Goal: Task Accomplishment & Management: Complete application form

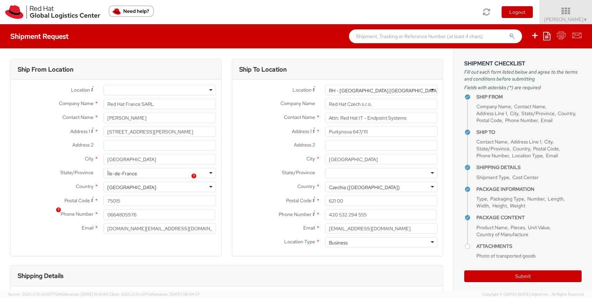
select select "LAPTOP"
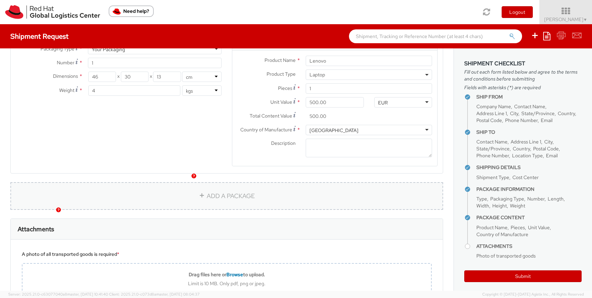
click at [226, 182] on link "ADD A PACKAGE" at bounding box center [226, 196] width 433 height 28
select select
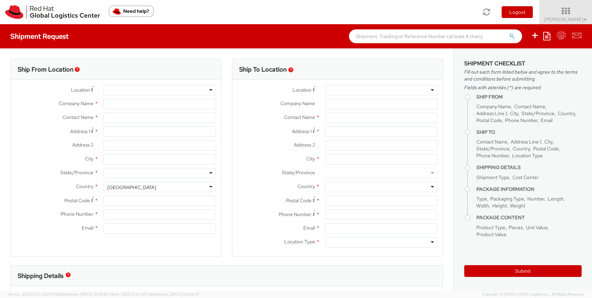
select select "419"
select select
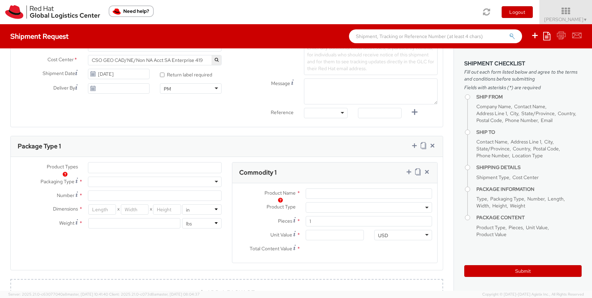
scroll to position [400, 0]
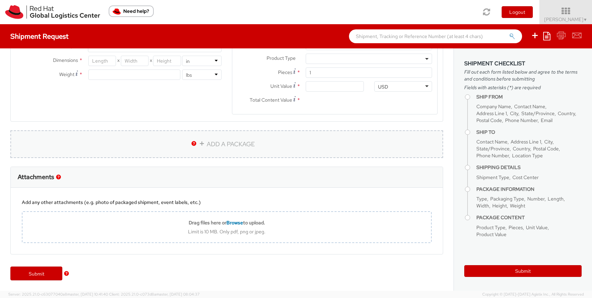
click at [212, 156] on link "ADD A PACKAGE" at bounding box center [226, 145] width 433 height 28
select select
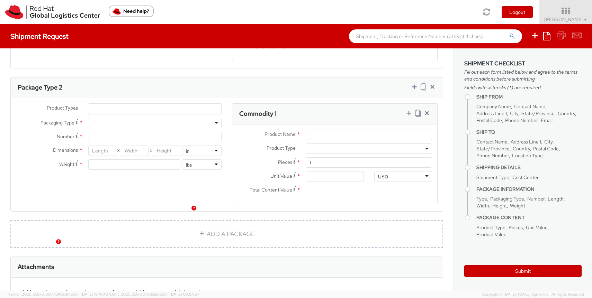
scroll to position [486, 0]
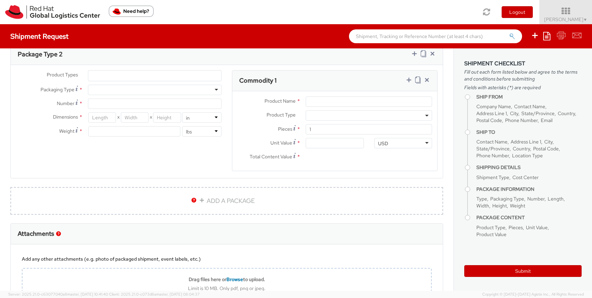
type input "Red Hat France SARL"
type input "[PERSON_NAME]"
type input "Immeuble Defense Plaza, 8th Floor"
type input "[STREET_ADDRESS] Lefoullon"
type input "PUTEAUX"
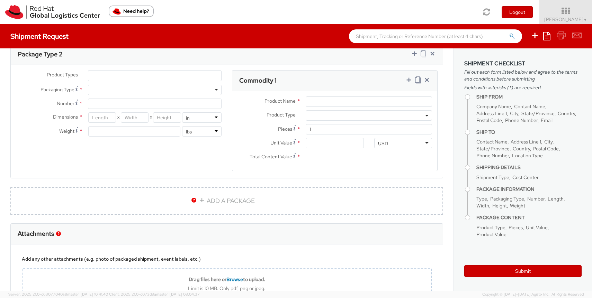
type input "92800"
type input "[PHONE_NUMBER]"
type input "[EMAIL_ADDRESS][DOMAIN_NAME]"
select select "CM"
select select "KGS"
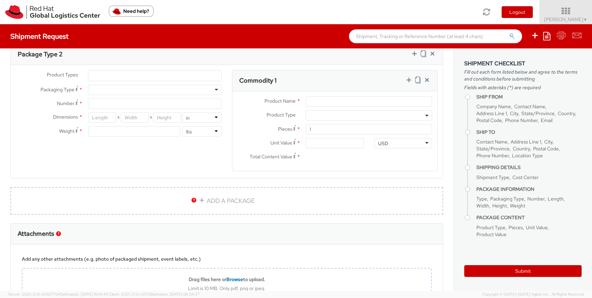
select select "CM"
select select "KGS"
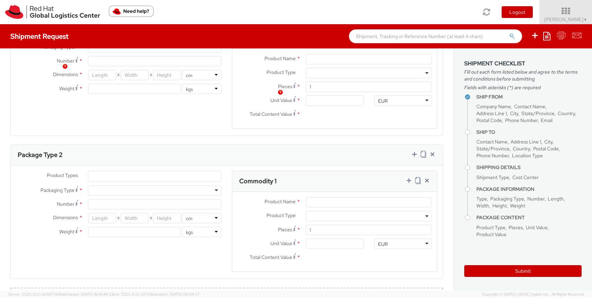
scroll to position [395, 0]
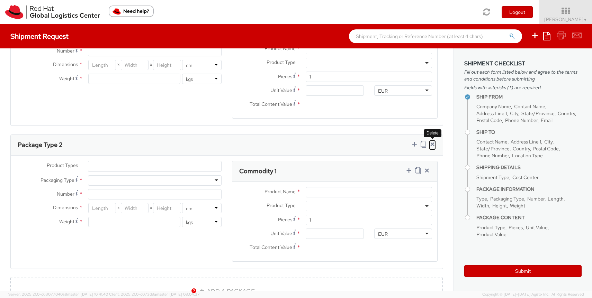
click at [432, 145] on icon at bounding box center [432, 144] width 7 height 7
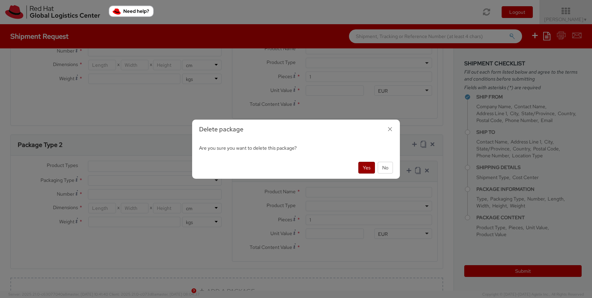
click at [365, 168] on button "Yes" at bounding box center [366, 168] width 17 height 12
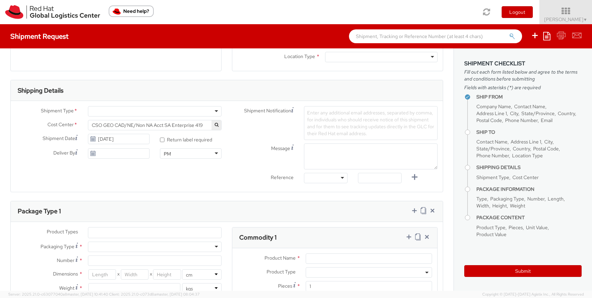
scroll to position [0, 0]
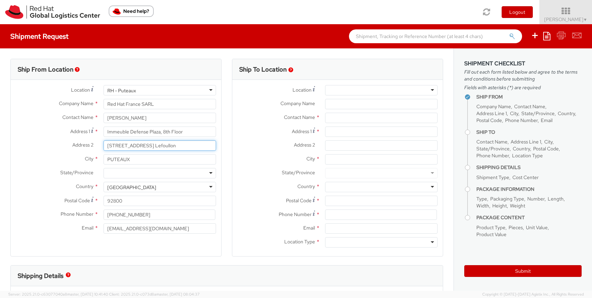
drag, startPoint x: 180, startPoint y: 144, endPoint x: 39, endPoint y: 138, distance: 141.4
click at [39, 138] on div "Location * RH - [GEOGRAPHIC_DATA] [GEOGRAPHIC_DATA] - [GEOGRAPHIC_DATA] [GEOGRA…" at bounding box center [116, 161] width 210 height 152
drag, startPoint x: 195, startPoint y: 134, endPoint x: 58, endPoint y: 132, distance: 137.5
click at [58, 132] on div "Address [STREET_ADDRESS]" at bounding box center [116, 132] width 210 height 10
type input "2"
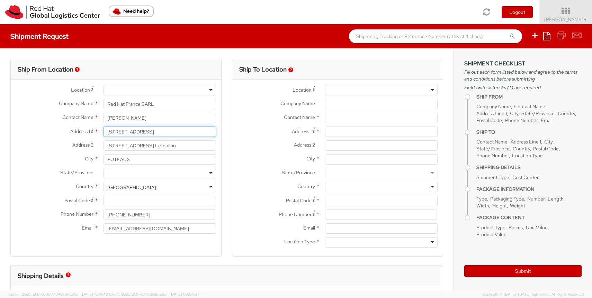
type input "[STREET_ADDRESS]"
drag, startPoint x: 192, startPoint y: 143, endPoint x: 50, endPoint y: 131, distance: 143.5
click at [50, 131] on div "Location * [GEOGRAPHIC_DATA] - [GEOGRAPHIC_DATA] - [GEOGRAPHIC_DATA] [GEOGRAPHI…" at bounding box center [116, 161] width 210 height 152
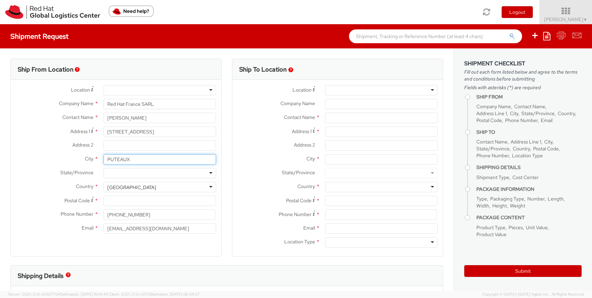
drag, startPoint x: 136, startPoint y: 157, endPoint x: 0, endPoint y: 160, distance: 136.1
type input "[GEOGRAPHIC_DATA]"
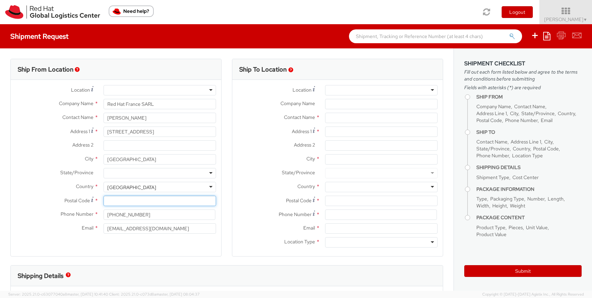
click at [134, 200] on input "Postal Code *" at bounding box center [160, 201] width 113 height 10
drag, startPoint x: 140, startPoint y: 212, endPoint x: 58, endPoint y: 204, distance: 81.7
click at [58, 204] on div "Location * [GEOGRAPHIC_DATA] - [GEOGRAPHIC_DATA] - [GEOGRAPHIC_DATA] [GEOGRAPHI…" at bounding box center [116, 161] width 210 height 152
type input "0664805976"
click at [136, 201] on input "Postal Code *" at bounding box center [160, 201] width 113 height 10
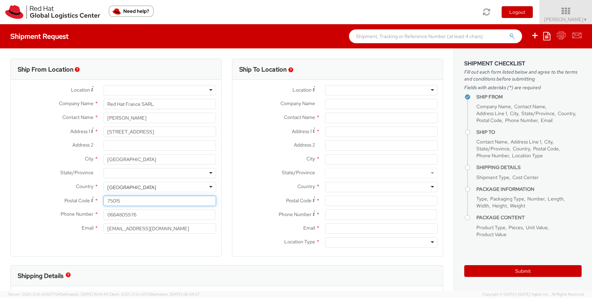
type input "75015"
click at [158, 126] on div "Contact Name * [PERSON_NAME]" at bounding box center [116, 120] width 210 height 14
click at [152, 137] on div "Address [STREET_ADDRESS]" at bounding box center [116, 134] width 210 height 14
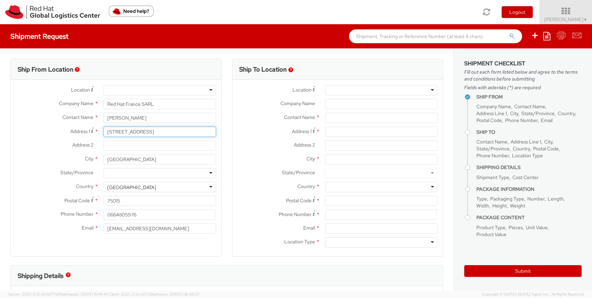
click at [152, 135] on input "[STREET_ADDRESS]" at bounding box center [160, 132] width 113 height 10
type input "[STREET_ADDRESS][PERSON_NAME]"
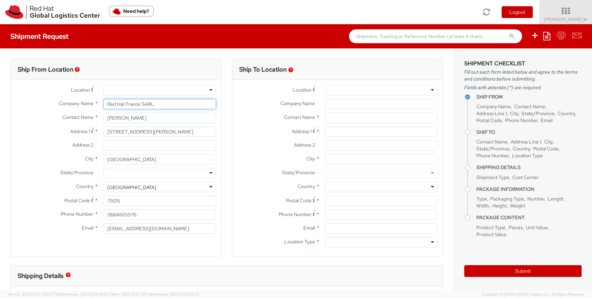
click at [172, 102] on input "Red Hat France SARL" at bounding box center [160, 104] width 113 height 10
click at [165, 119] on input "[PERSON_NAME]" at bounding box center [160, 118] width 113 height 10
click at [142, 91] on div at bounding box center [160, 90] width 113 height 10
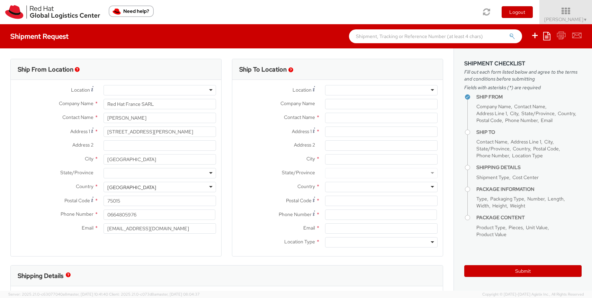
drag, startPoint x: 142, startPoint y: 91, endPoint x: 168, endPoint y: 108, distance: 30.7
click at [168, 108] on div "Location * [GEOGRAPHIC_DATA] - [GEOGRAPHIC_DATA] - [GEOGRAPHIC_DATA] [GEOGRAPHI…" at bounding box center [116, 161] width 210 height 152
click at [173, 118] on input "[PERSON_NAME]" at bounding box center [160, 118] width 113 height 10
click at [183, 133] on input "[STREET_ADDRESS][PERSON_NAME]" at bounding box center [160, 132] width 113 height 10
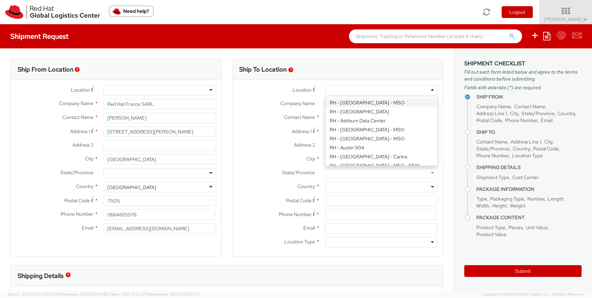
click at [360, 94] on div at bounding box center [381, 90] width 113 height 10
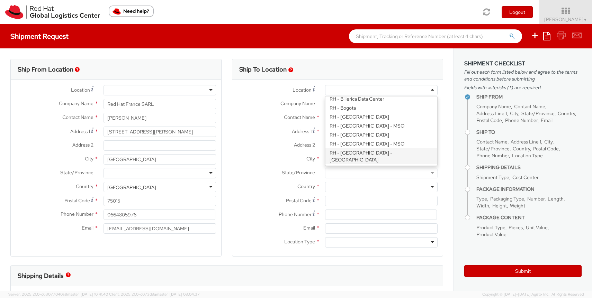
scroll to position [165, 0]
type input "Red Hat Czech s.r.o."
type input "Purkynova 647/111"
type input "[GEOGRAPHIC_DATA]"
type input "621 00"
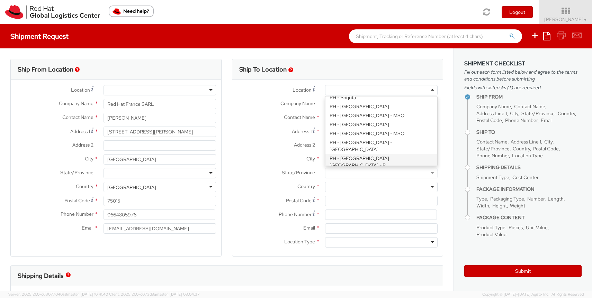
type input "420 532 294 555"
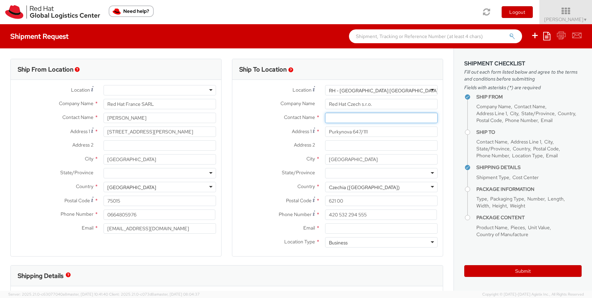
click at [357, 118] on input "text" at bounding box center [381, 118] width 113 height 10
paste input "Attn: Red Hat IT - Endpoint Systems"
type input "Attn: Red Hat IT - Endpoint Systems"
click at [350, 159] on input "[GEOGRAPHIC_DATA]" at bounding box center [381, 159] width 113 height 10
click at [355, 228] on input "Email *" at bounding box center [381, 229] width 113 height 10
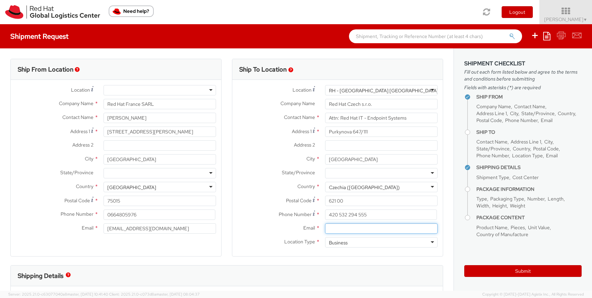
paste input "[EMAIL_ADDRESS][DOMAIN_NAME]"
click at [329, 230] on input "[EMAIL_ADDRESS][DOMAIN_NAME]" at bounding box center [381, 229] width 113 height 10
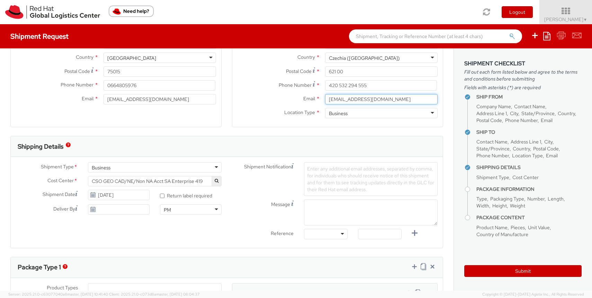
scroll to position [132, 0]
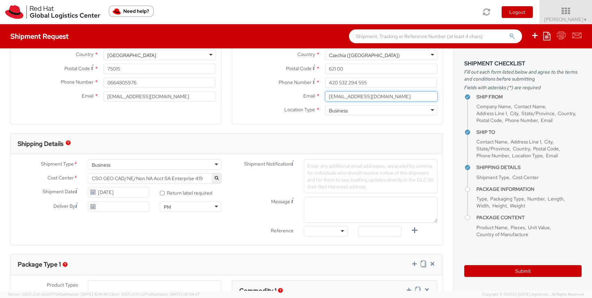
type input "[EMAIL_ADDRESS][DOMAIN_NAME]"
click at [115, 196] on input "[DATE]" at bounding box center [119, 192] width 62 height 10
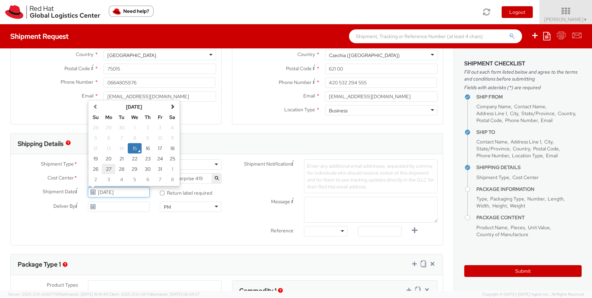
click at [109, 169] on td "27" at bounding box center [109, 169] width 14 height 10
type input "[DATE]"
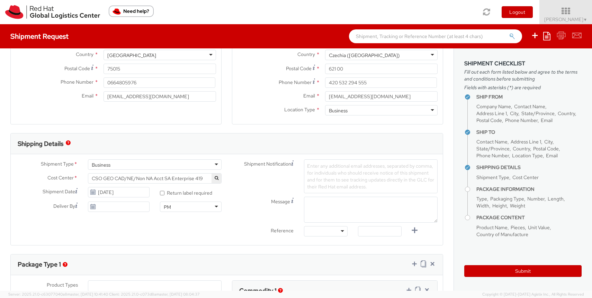
click at [350, 163] on span "Enter any additional email addresses, separated by comma, for individuals who s…" at bounding box center [370, 176] width 127 height 27
click at [350, 199] on textarea "Message" at bounding box center [371, 210] width 134 height 26
type textarea "pick up time morning"
click at [339, 173] on span "Enter any additional email addresses, separated by comma, for individuals who s…" at bounding box center [370, 176] width 127 height 27
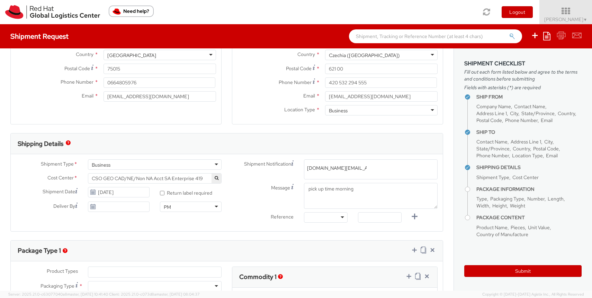
type input "[DOMAIN_NAME][EMAIL_ADDRESS][DOMAIN_NAME]"
click at [195, 207] on div "PM" at bounding box center [191, 207] width 62 height 10
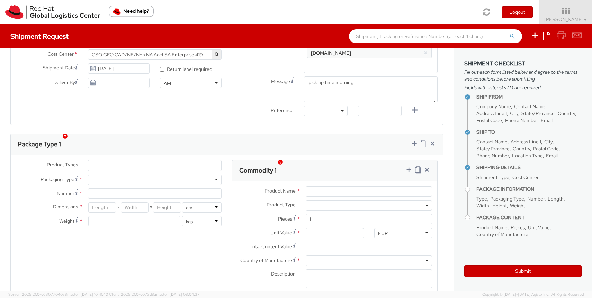
scroll to position [257, 0]
click at [141, 162] on ul at bounding box center [154, 165] width 133 height 10
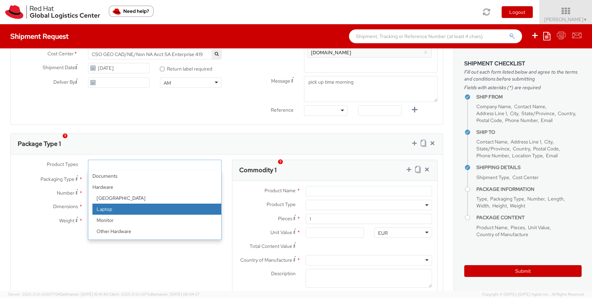
select select "LAPTOP"
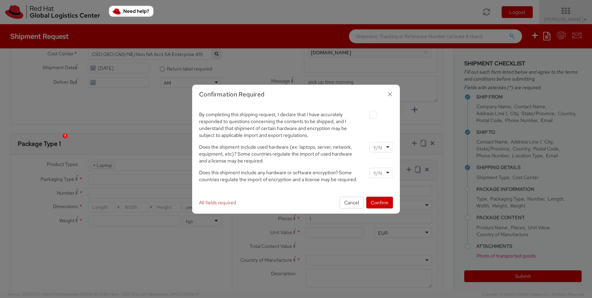
click at [382, 147] on input "select-one" at bounding box center [378, 147] width 10 height 7
click at [381, 173] on input "select-one" at bounding box center [378, 173] width 10 height 7
click at [373, 119] on div "By completing this shipping request, I declare that I have accurately responded…" at bounding box center [296, 124] width 204 height 29
click at [373, 114] on label at bounding box center [373, 115] width 8 height 8
click at [367, 114] on input "checkbox" at bounding box center [365, 115] width 5 height 5
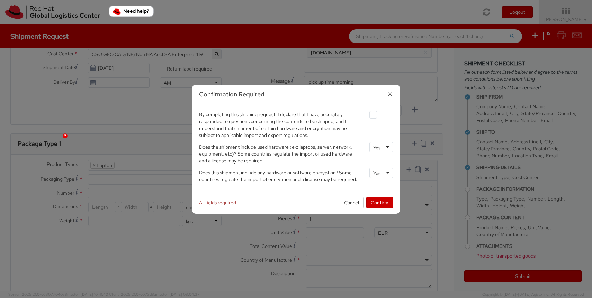
checkbox input "true"
click at [377, 199] on button "Confirm" at bounding box center [379, 203] width 27 height 12
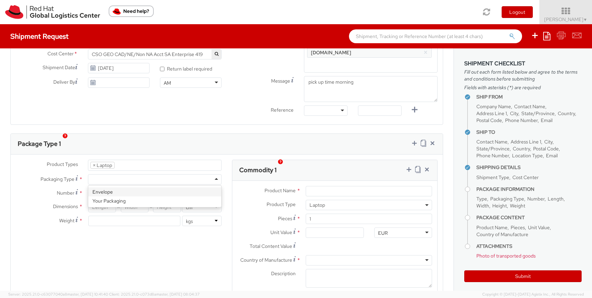
click at [116, 174] on div at bounding box center [155, 179] width 134 height 10
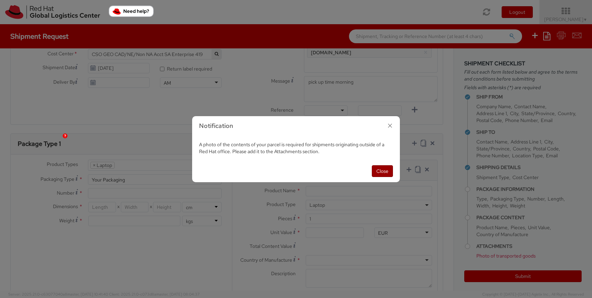
click at [378, 168] on button "Close" at bounding box center [382, 171] width 21 height 12
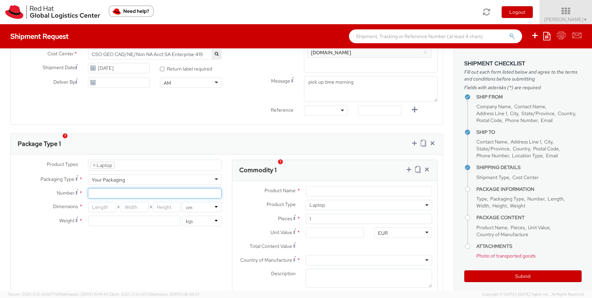
click at [114, 188] on input "Number *" at bounding box center [155, 193] width 134 height 10
type input "PW00XLJS"
click at [98, 202] on input "number" at bounding box center [102, 207] width 28 height 10
type input "60"
type input "31"
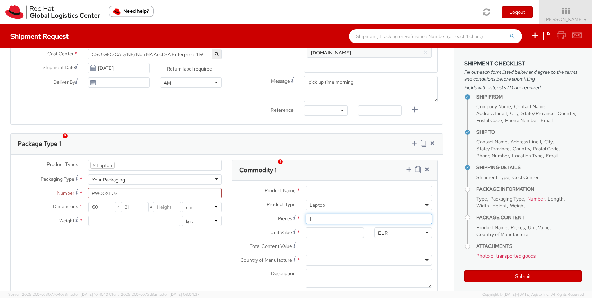
drag, startPoint x: 317, startPoint y: 207, endPoint x: 204, endPoint y: 203, distance: 113.3
click at [206, 203] on div "Product Types * Documents Docking Station Laptop Monitor Other Hardware Server …" at bounding box center [227, 233] width 432 height 146
click at [172, 202] on input "number" at bounding box center [167, 207] width 28 height 10
type input "8"
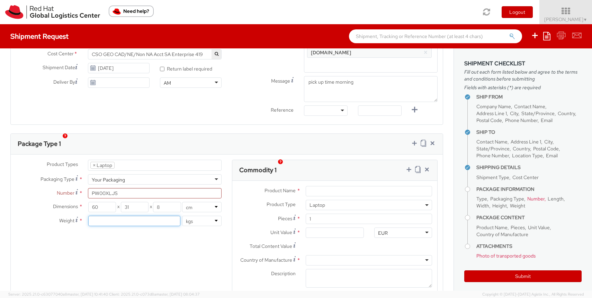
click at [132, 216] on input "number" at bounding box center [134, 221] width 92 height 10
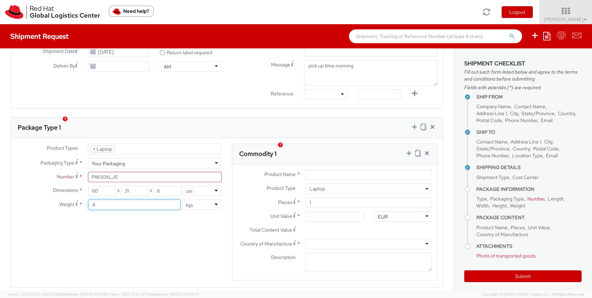
scroll to position [277, 0]
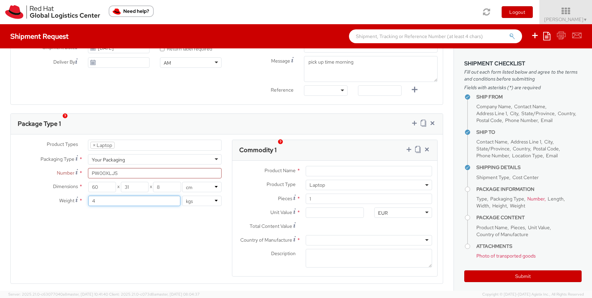
type input "4"
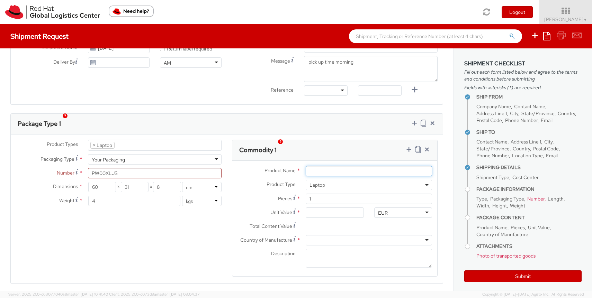
click at [318, 166] on input "Product Name *" at bounding box center [369, 171] width 126 height 10
type input "Lenovo"
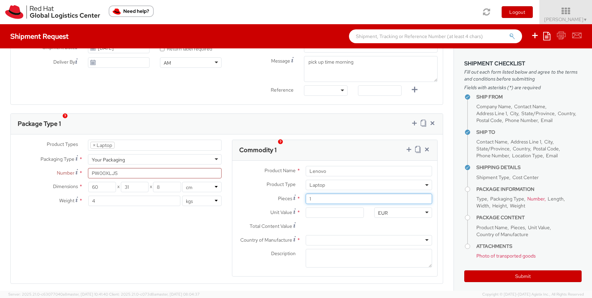
click at [359, 194] on input "1" at bounding box center [369, 199] width 126 height 10
click at [326, 210] on div "Unit Value *" at bounding box center [300, 215] width 137 height 14
click at [334, 208] on input "Unit Value *" at bounding box center [335, 213] width 58 height 10
type input "5.00"
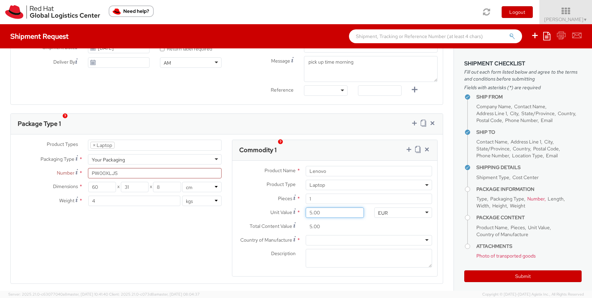
type input "50.00"
type input "500.00"
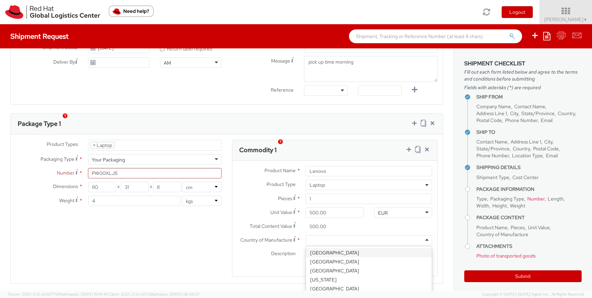
click at [333, 235] on div at bounding box center [369, 240] width 126 height 10
type input "china"
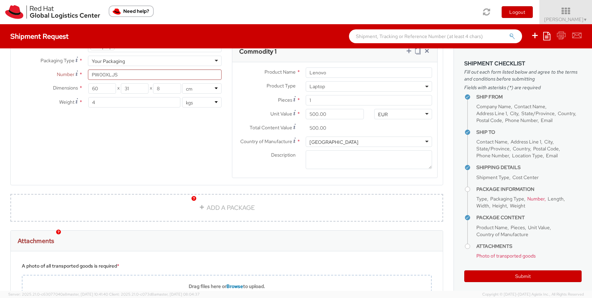
scroll to position [378, 0]
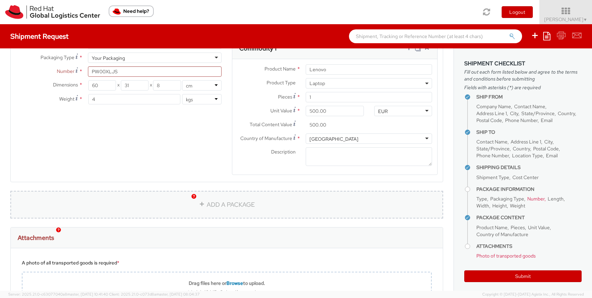
click at [226, 191] on link "ADD A PACKAGE" at bounding box center [226, 205] width 433 height 28
select select
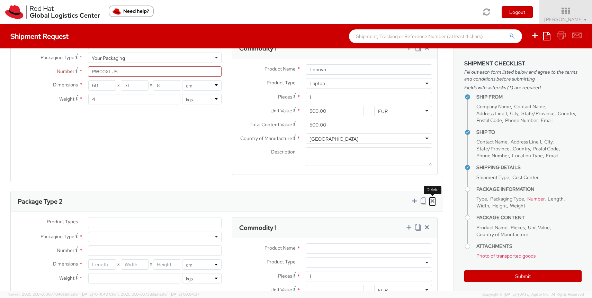
click at [432, 198] on icon at bounding box center [432, 201] width 7 height 7
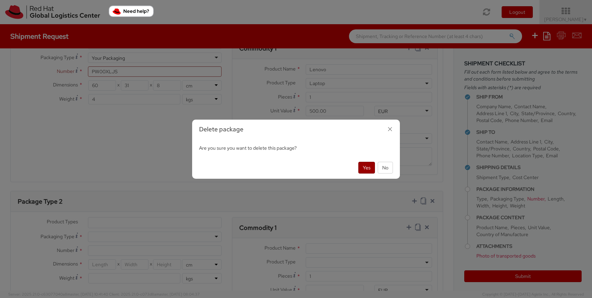
click at [371, 167] on button "Yes" at bounding box center [366, 168] width 17 height 12
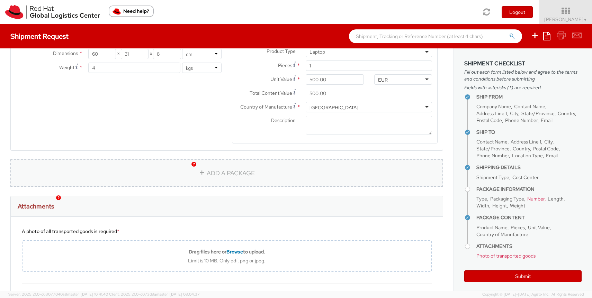
scroll to position [411, 0]
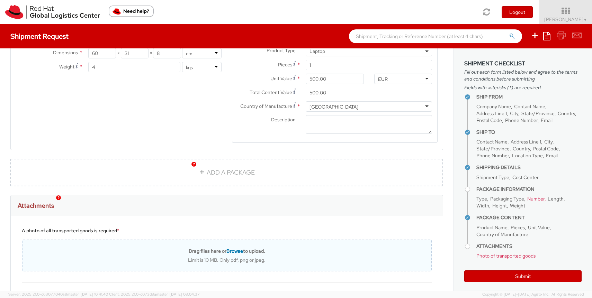
click at [241, 248] on span "Browse" at bounding box center [234, 251] width 17 height 6
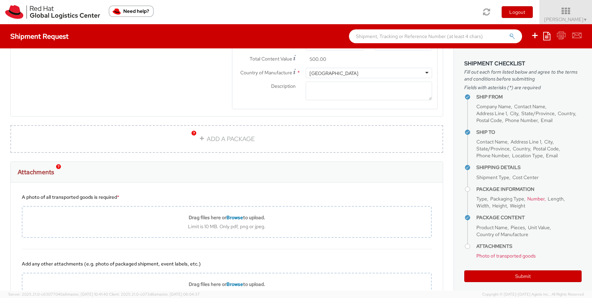
scroll to position [446, 0]
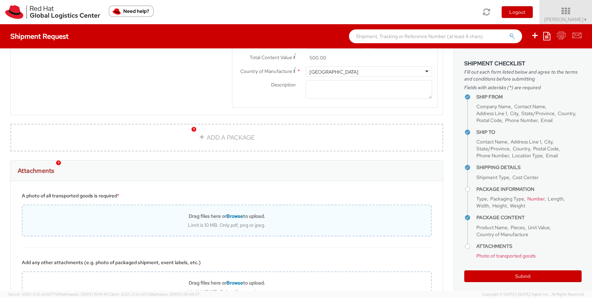
click at [235, 213] on span "Browse" at bounding box center [234, 216] width 17 height 6
click at [236, 213] on span "Browse" at bounding box center [234, 216] width 17 height 6
click at [241, 213] on span "Browse" at bounding box center [234, 216] width 17 height 6
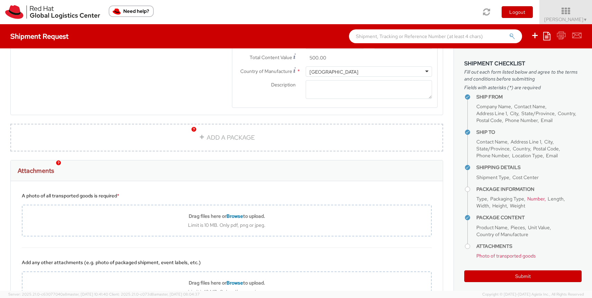
type input "C:\fakepath\IMG_9963.pdf"
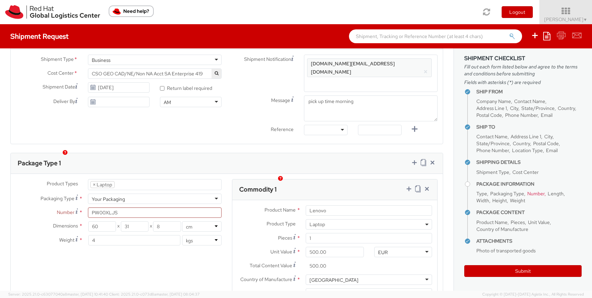
scroll to position [240, 0]
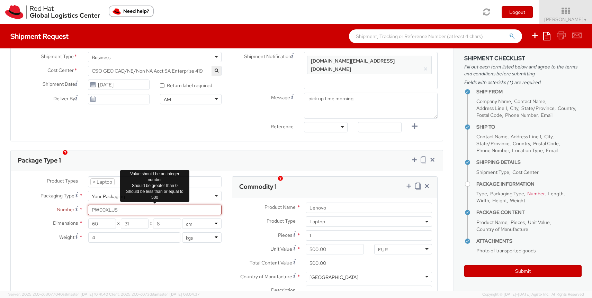
click at [121, 205] on input "PW00XLJS" at bounding box center [155, 210] width 134 height 10
click at [106, 205] on input "PW00XLJS" at bounding box center [155, 210] width 134 height 10
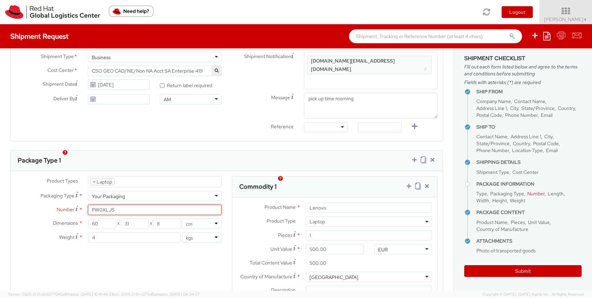
type input "PW00XLJS"
click at [502, 269] on button "Submit" at bounding box center [522, 272] width 117 height 12
click at [476, 180] on ul "Ship From Company Name Contact Name Address Line 1 City State/Province Country …" at bounding box center [522, 171] width 117 height 171
drag, startPoint x: 137, startPoint y: 199, endPoint x: 54, endPoint y: 204, distance: 83.9
click at [54, 205] on div "Number Number of identical packages of specified type and dimensions * PW00XLJS" at bounding box center [119, 210] width 216 height 10
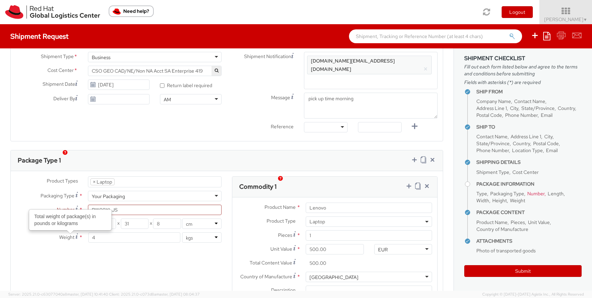
click at [76, 264] on div "Product Types * Documents Docking Station Laptop Monitor Other Hardware Server …" at bounding box center [227, 250] width 432 height 146
drag, startPoint x: 76, startPoint y: 264, endPoint x: 171, endPoint y: 257, distance: 95.5
click at [171, 257] on div "Product Types * Documents Docking Station Laptop Monitor Other Hardware Server …" at bounding box center [227, 250] width 432 height 146
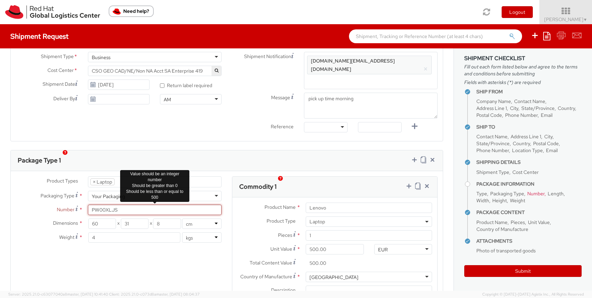
click at [174, 205] on input "PW00XLJS" at bounding box center [155, 210] width 134 height 10
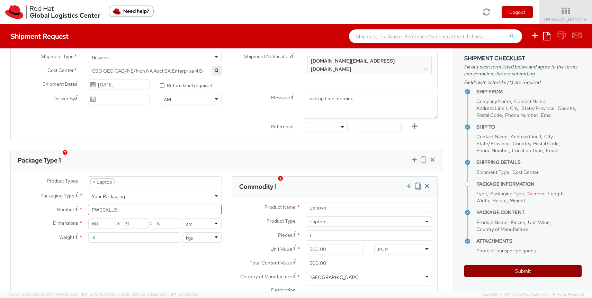
click at [486, 273] on button "Submit" at bounding box center [522, 272] width 117 height 12
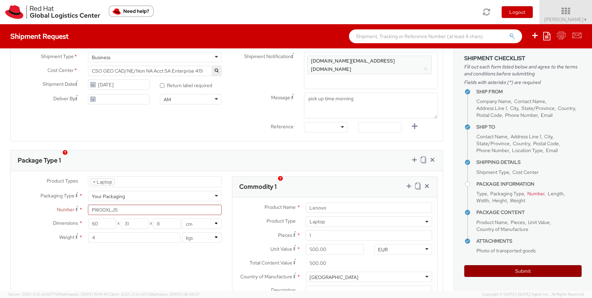
click at [486, 273] on button "Submit" at bounding box center [522, 272] width 117 height 12
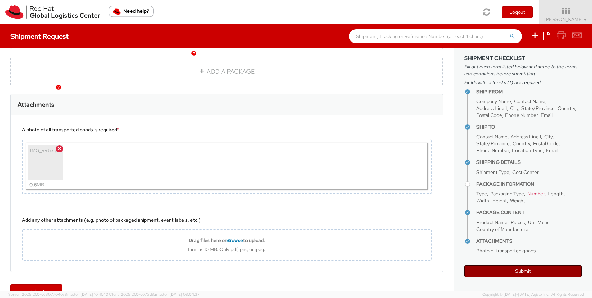
scroll to position [521, 0]
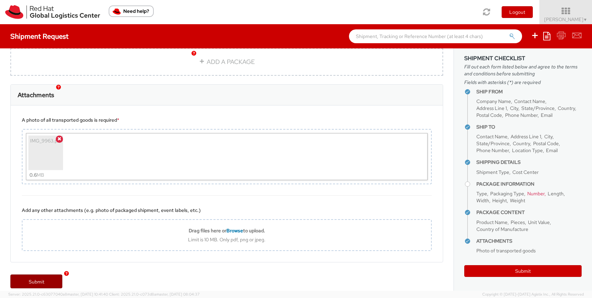
click at [24, 275] on link "Submit" at bounding box center [36, 282] width 52 height 14
click at [70, 274] on div "Submit" at bounding box center [227, 285] width 454 height 28
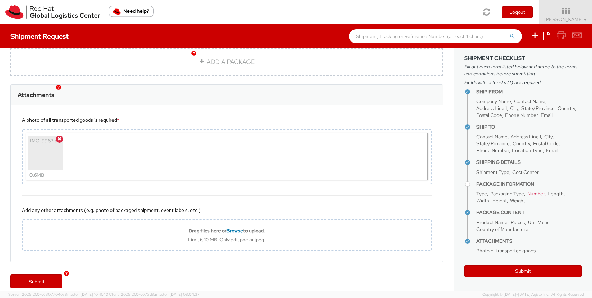
click at [70, 274] on div "Submit" at bounding box center [227, 285] width 454 height 28
click at [69, 274] on img "button" at bounding box center [66, 273] width 5 height 5
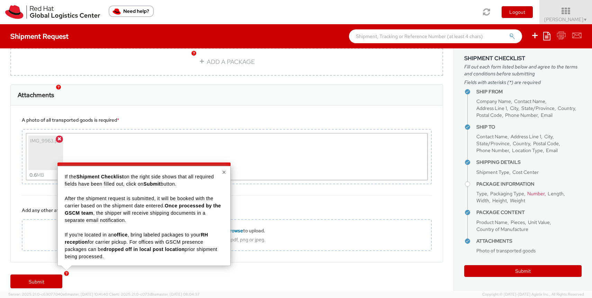
click at [69, 274] on img "button" at bounding box center [66, 273] width 5 height 5
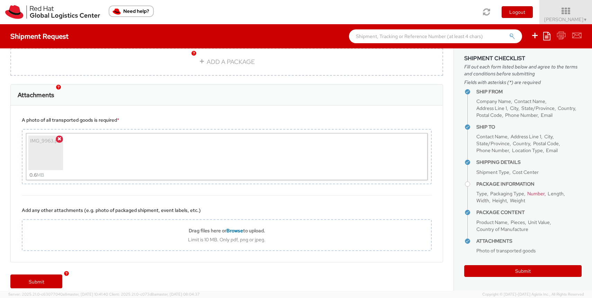
click at [69, 274] on img "button" at bounding box center [66, 273] width 5 height 5
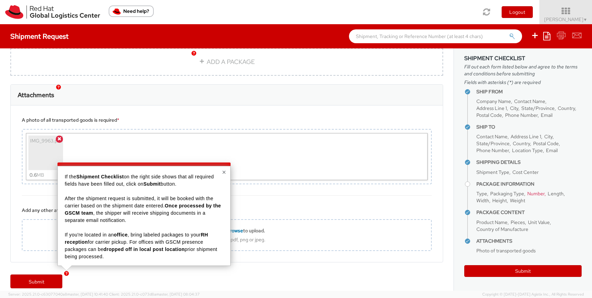
click at [179, 281] on div "Submit" at bounding box center [227, 285] width 454 height 28
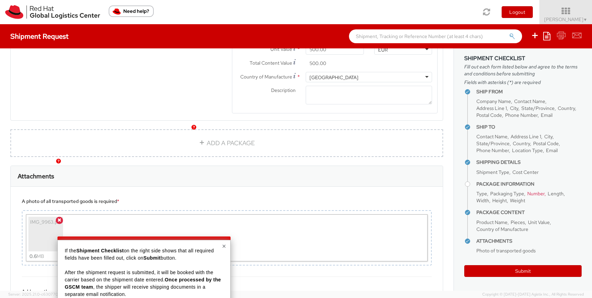
scroll to position [436, 0]
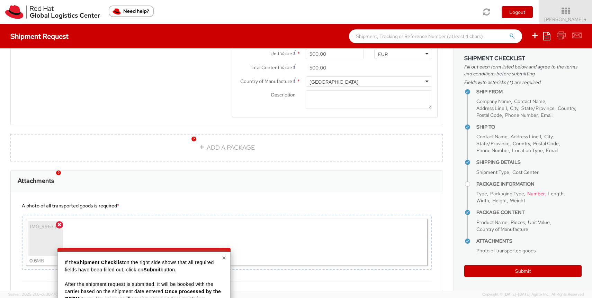
click at [369, 191] on div "A photo of all transported goods is required * IMG_9963.pdf 0.6 MB" at bounding box center [227, 236] width 432 height 90
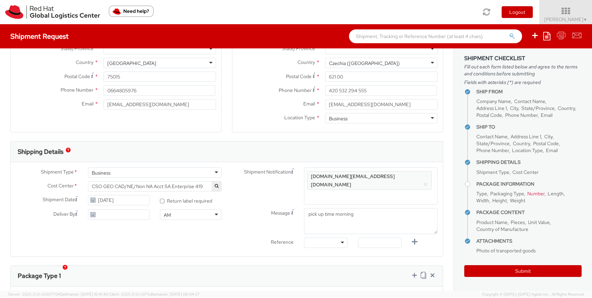
scroll to position [122, 0]
click at [476, 185] on h4 "Package Information" at bounding box center [528, 184] width 105 height 5
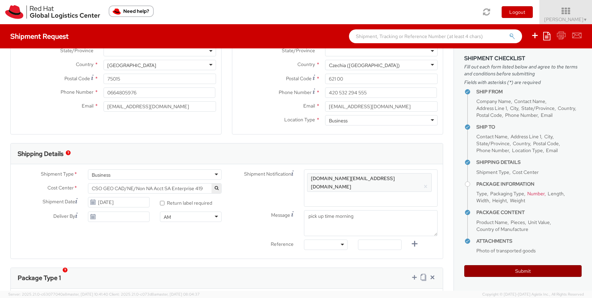
click at [520, 267] on button "Submit" at bounding box center [522, 272] width 117 height 12
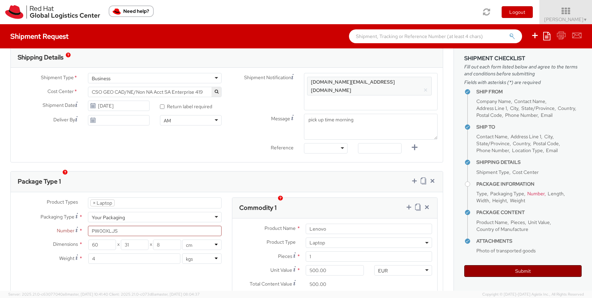
scroll to position [308, 0]
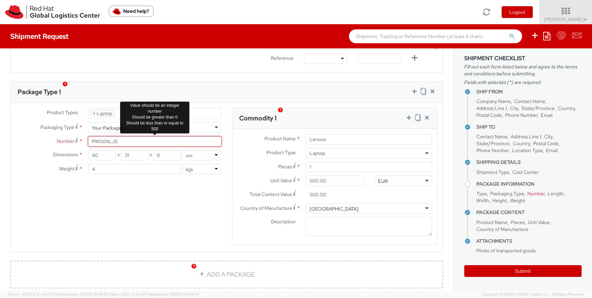
click at [156, 137] on input "PW00XLJS" at bounding box center [155, 141] width 134 height 10
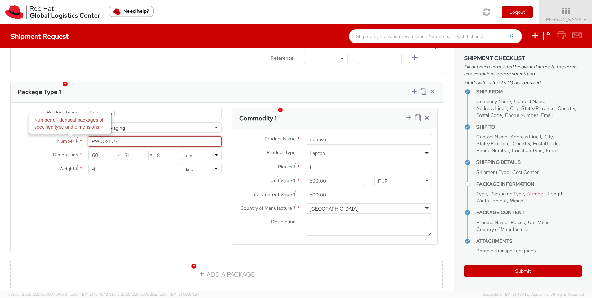
drag, startPoint x: 156, startPoint y: 137, endPoint x: 60, endPoint y: 133, distance: 96.3
click at [60, 136] on div "Number Number of identical packages of specified type and dimensions * PW00XLJS…" at bounding box center [119, 141] width 216 height 10
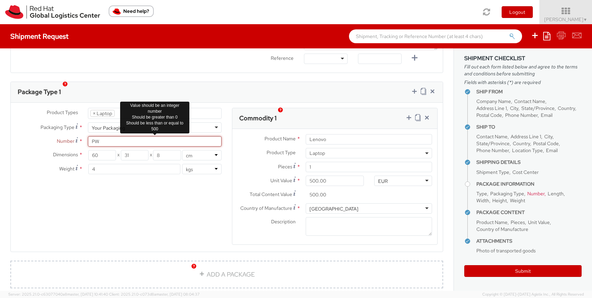
type input "P"
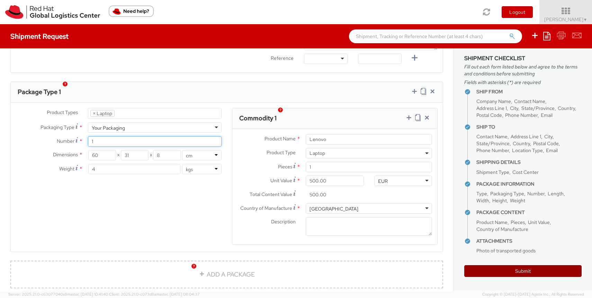
type input "1"
click at [511, 269] on button "Submit" at bounding box center [522, 272] width 117 height 12
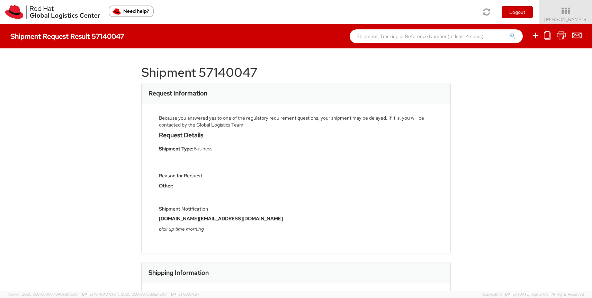
click at [229, 74] on h1 "Shipment 57140047" at bounding box center [296, 73] width 310 height 14
copy h1 "57140047"
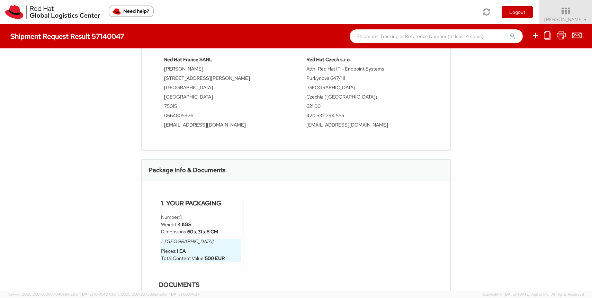
scroll to position [260, 0]
